Goal: Task Accomplishment & Management: Manage account settings

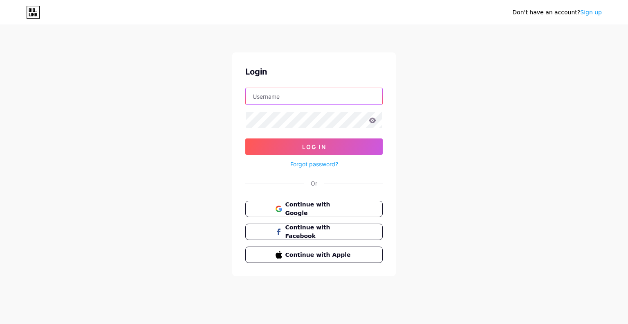
click at [296, 103] on input "text" at bounding box center [314, 96] width 137 height 16
type input "[DOMAIN_NAME][EMAIL_ADDRESS][DOMAIN_NAME]"
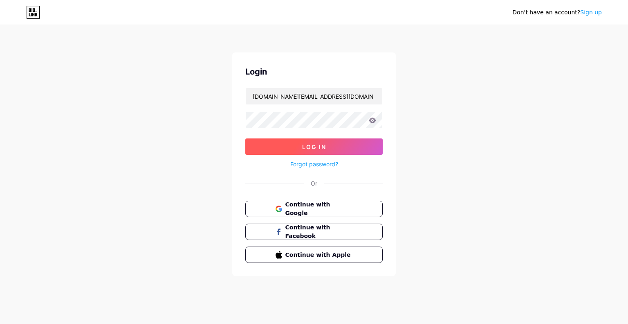
click at [311, 147] on span "Log In" at bounding box center [314, 146] width 24 height 7
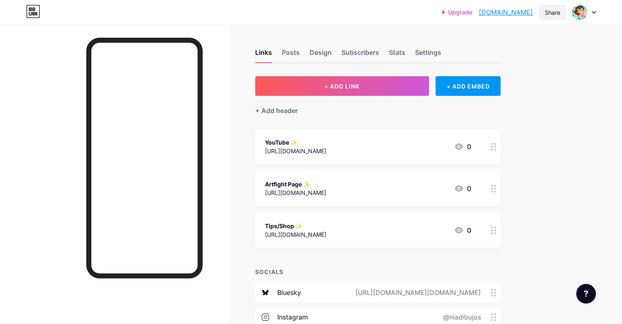
click at [562, 11] on div "Share" at bounding box center [553, 12] width 26 height 14
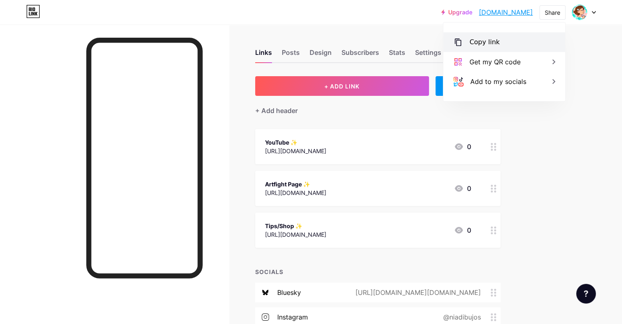
click at [488, 41] on div "Copy link" at bounding box center [485, 42] width 30 height 10
